Goal: Information Seeking & Learning: Learn about a topic

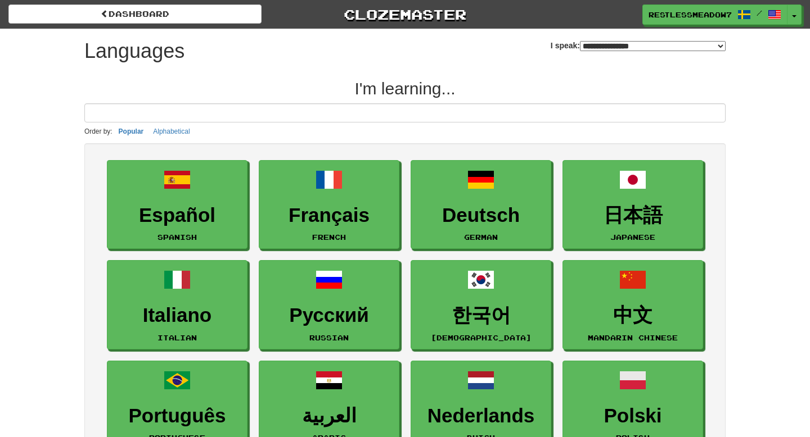
select select "*******"
click at [671, 18] on span "RestlessMeadow7115" at bounding box center [690, 15] width 83 height 10
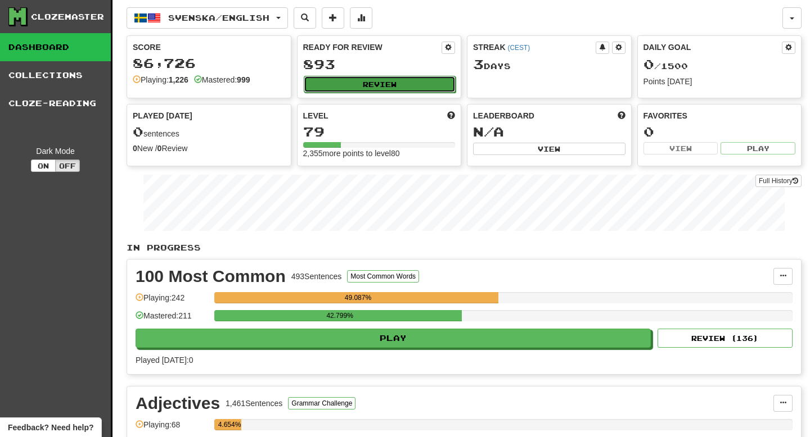
click at [369, 88] on button "Review" at bounding box center [380, 84] width 152 height 17
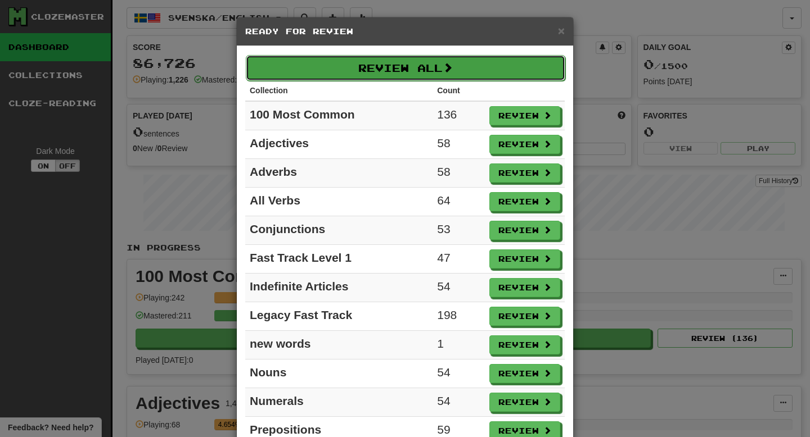
click at [349, 76] on button "Review All" at bounding box center [405, 68] width 319 height 26
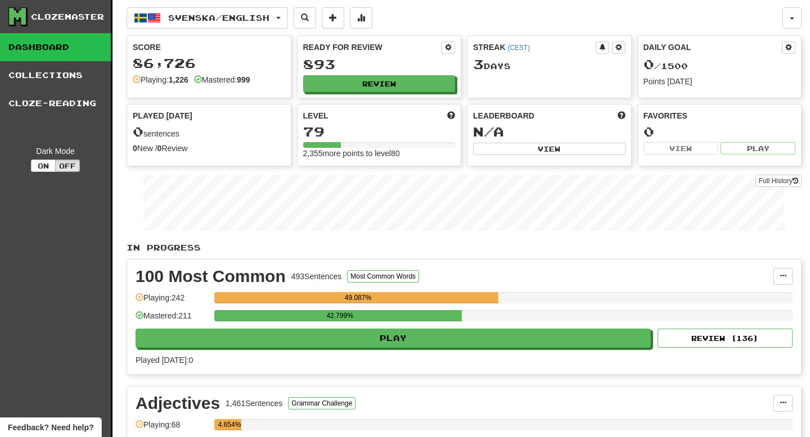
select select "**"
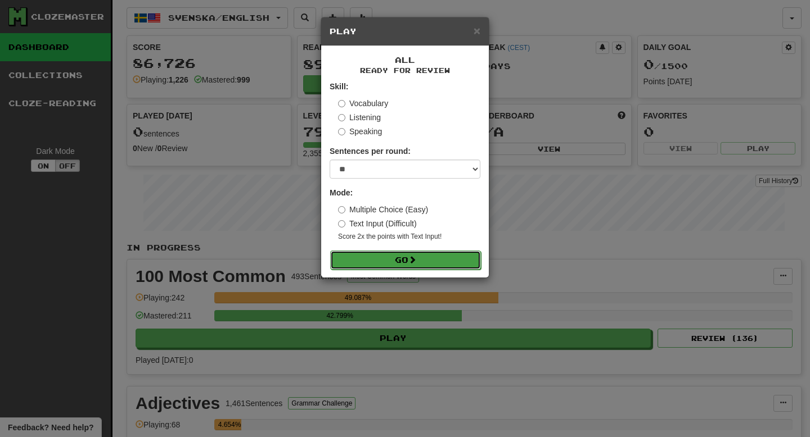
click at [380, 254] on button "Go" at bounding box center [405, 260] width 151 height 19
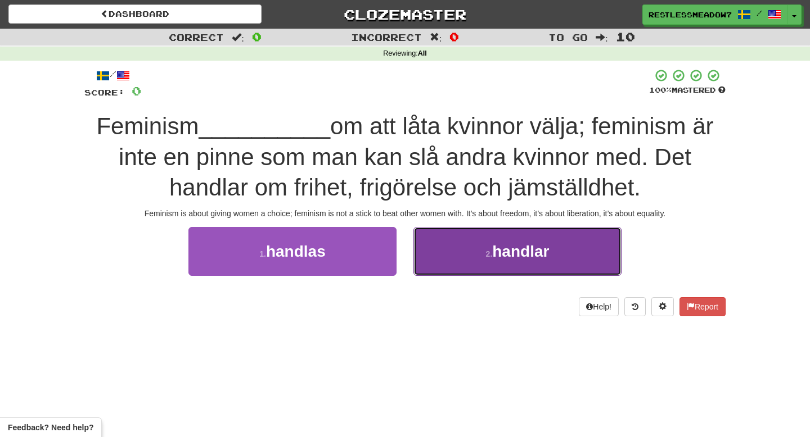
click at [514, 252] on span "handlar" at bounding box center [520, 251] width 57 height 17
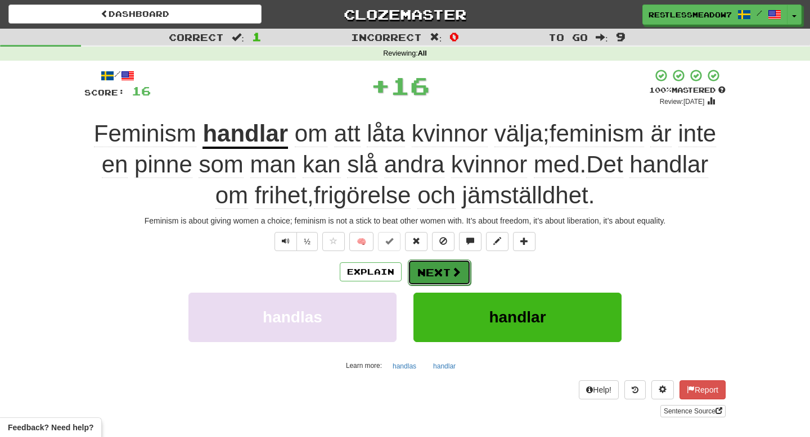
click at [460, 281] on button "Next" at bounding box center [439, 273] width 63 height 26
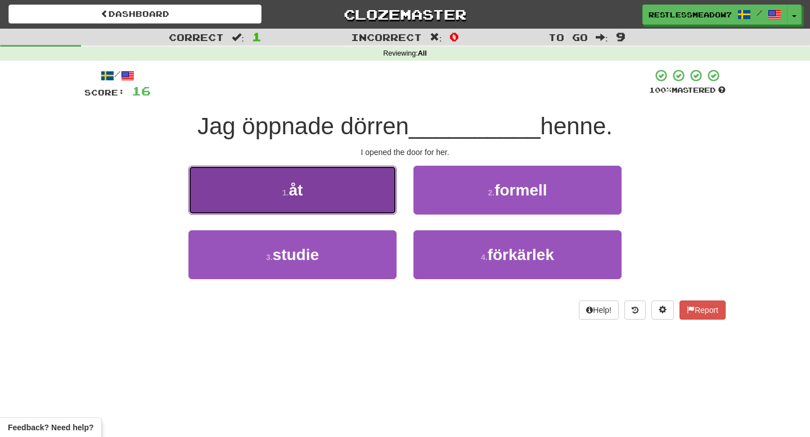
click at [386, 205] on button "1 . åt" at bounding box center [292, 190] width 208 height 49
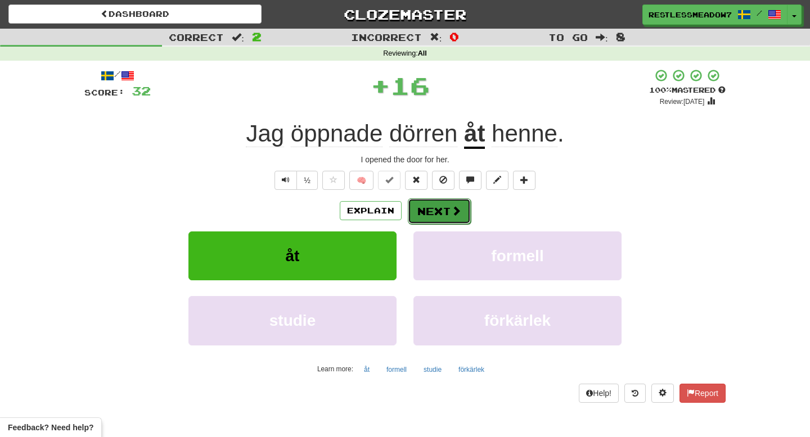
click at [432, 207] on button "Next" at bounding box center [439, 211] width 63 height 26
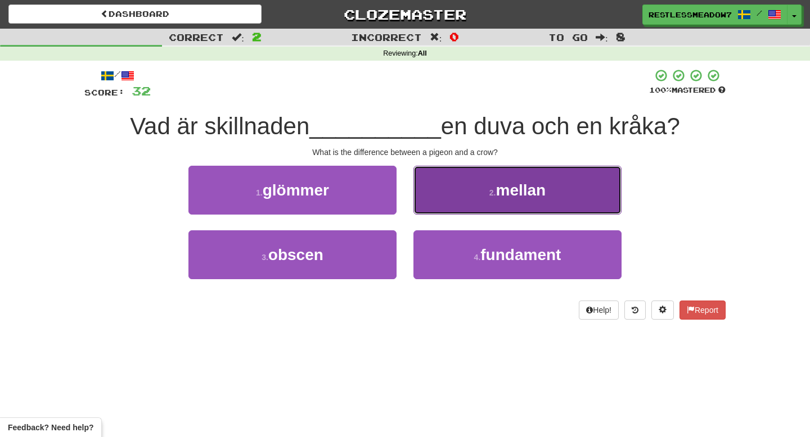
click at [446, 196] on button "2 . mellan" at bounding box center [517, 190] width 208 height 49
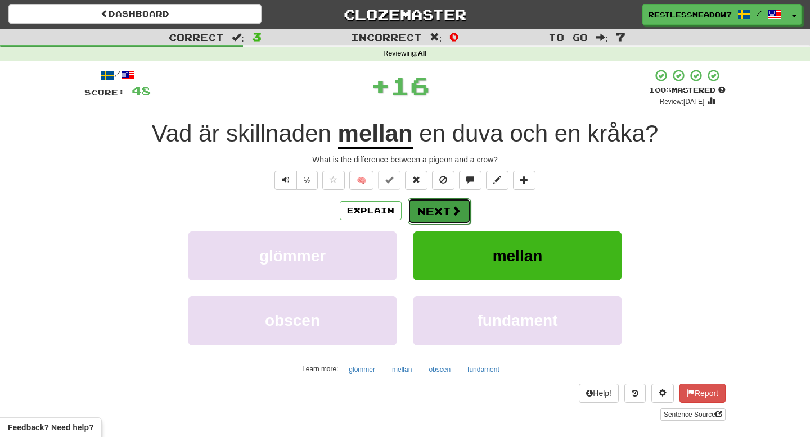
click at [428, 216] on button "Next" at bounding box center [439, 211] width 63 height 26
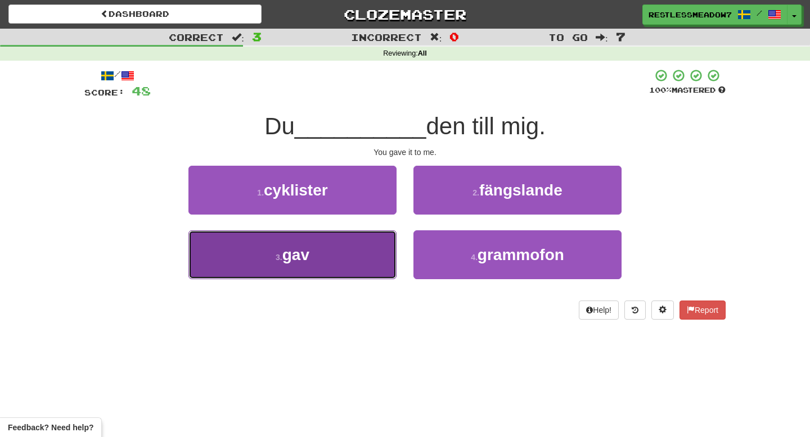
click at [354, 238] on button "3 . gav" at bounding box center [292, 255] width 208 height 49
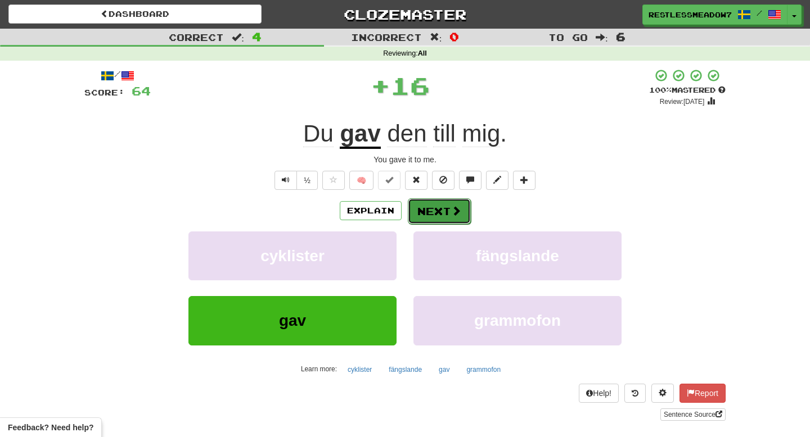
click at [435, 214] on button "Next" at bounding box center [439, 211] width 63 height 26
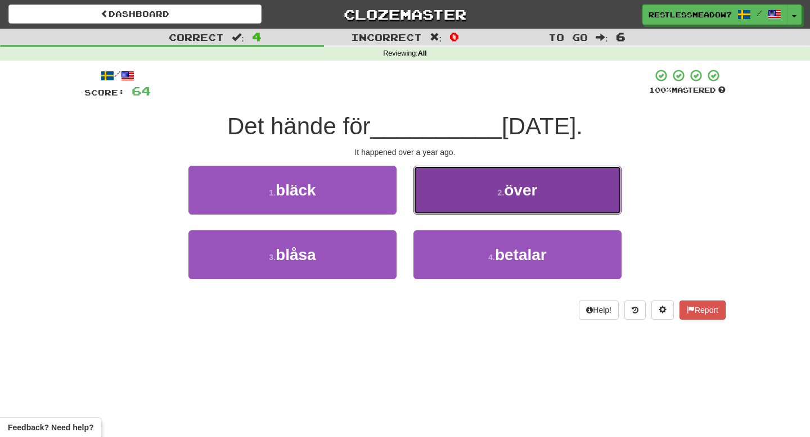
click at [522, 202] on button "2 . över" at bounding box center [517, 190] width 208 height 49
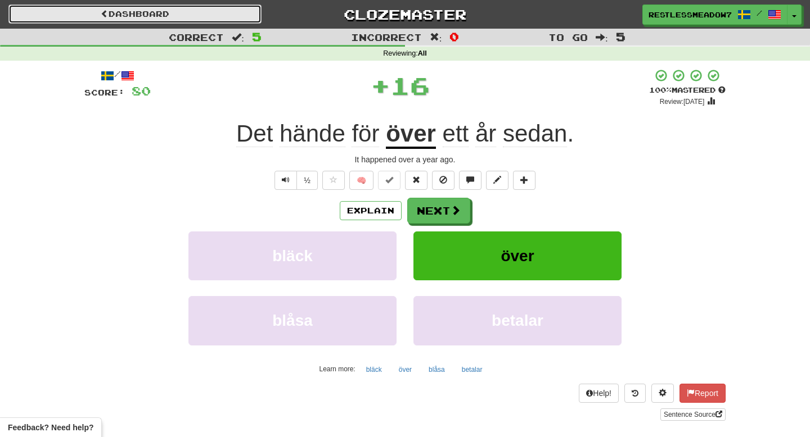
click at [179, 9] on link "Dashboard" at bounding box center [134, 13] width 253 height 19
